Goal: Transaction & Acquisition: Purchase product/service

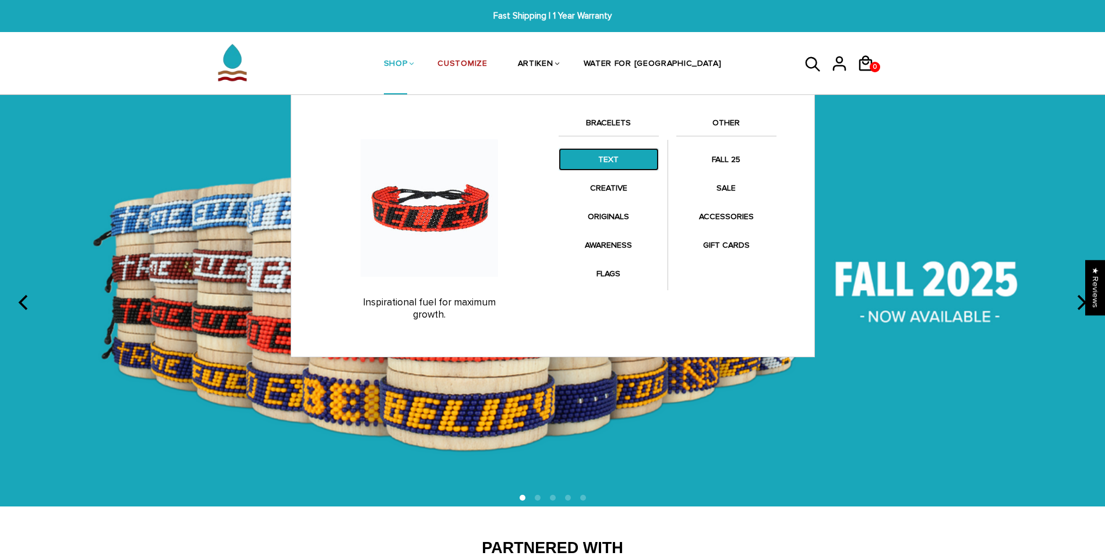
click at [596, 162] on link "TEXT" at bounding box center [609, 159] width 100 height 23
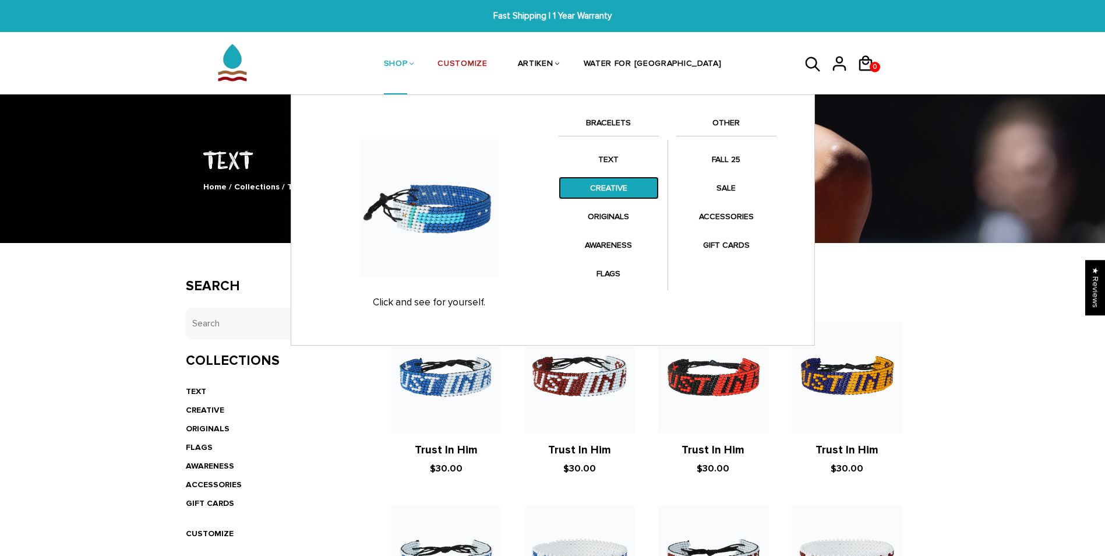
click at [615, 187] on link "CREATIVE" at bounding box center [609, 188] width 100 height 23
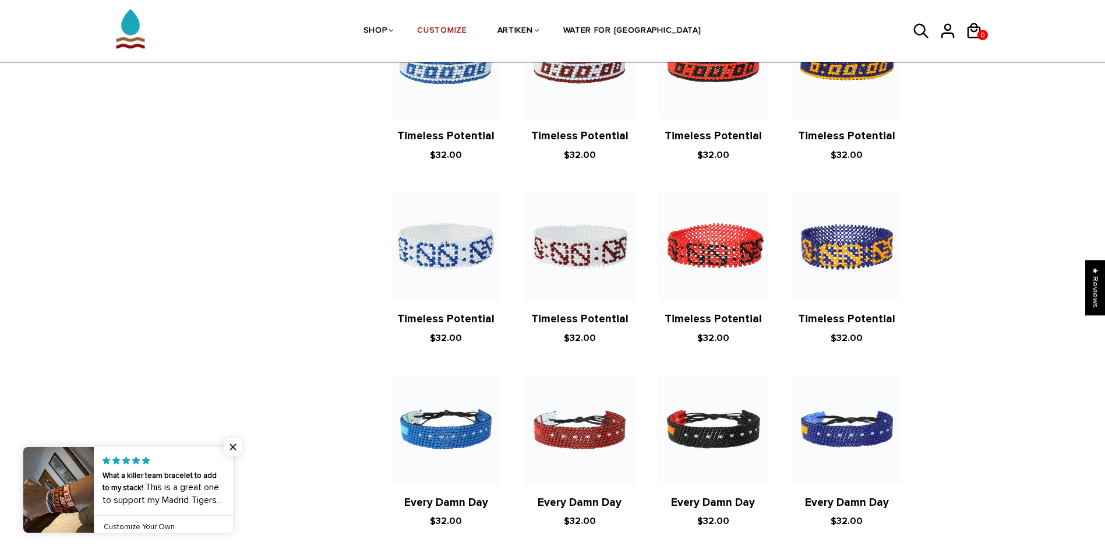
scroll to position [641, 0]
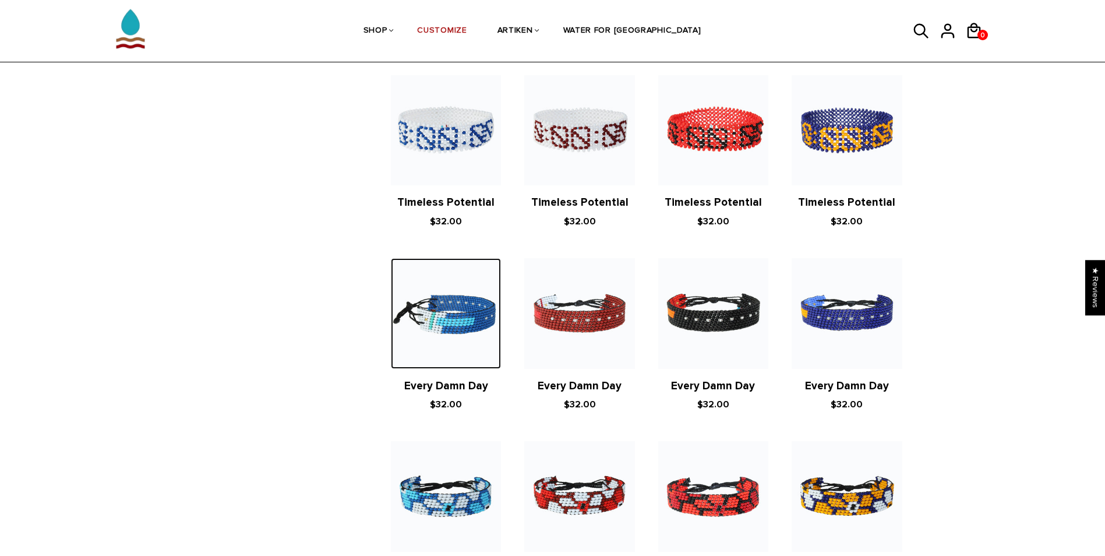
click at [423, 289] on img at bounding box center [446, 313] width 110 height 110
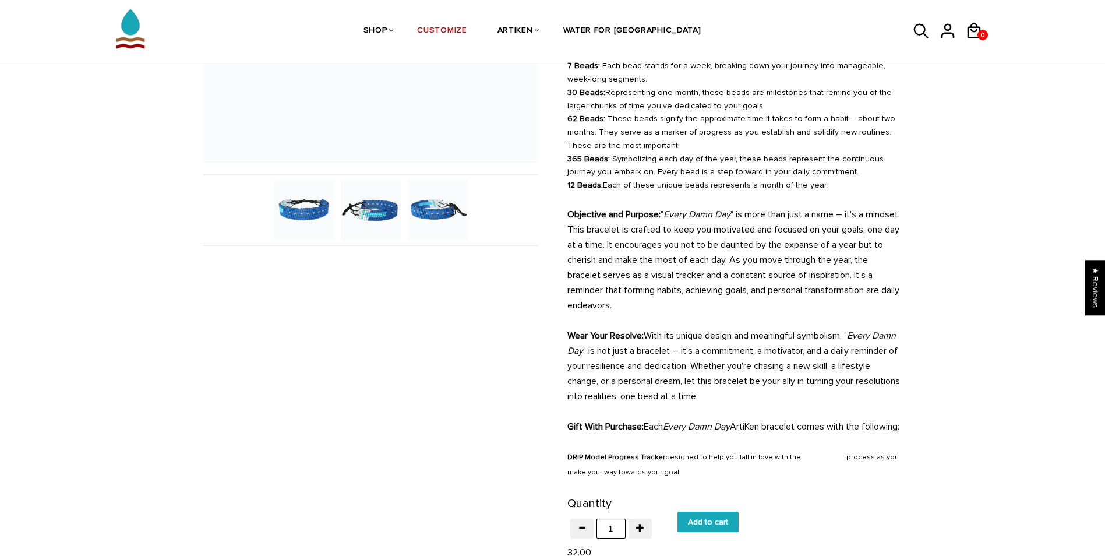
scroll to position [117, 0]
